Goal: Transaction & Acquisition: Purchase product/service

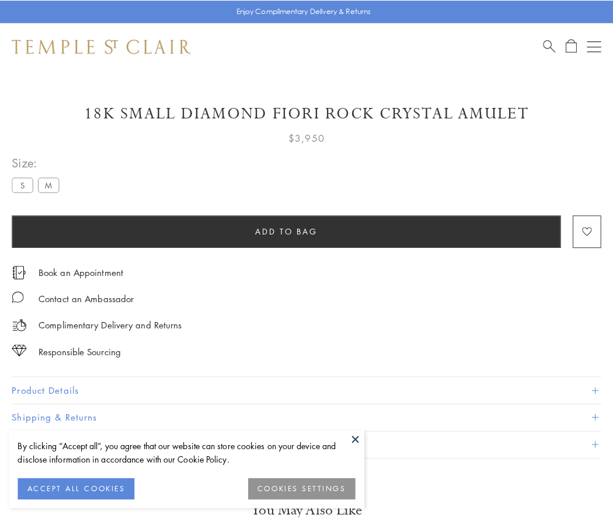
scroll to position [44, 0]
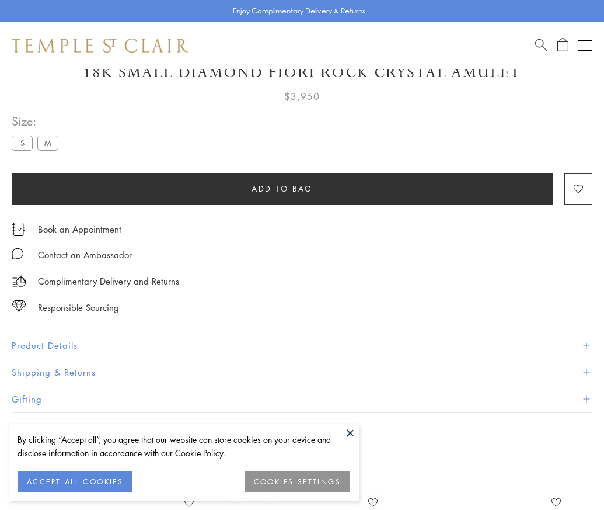
click at [282, 188] on span "Add to bag" at bounding box center [282, 188] width 61 height 13
